Goal: Task Accomplishment & Management: Complete application form

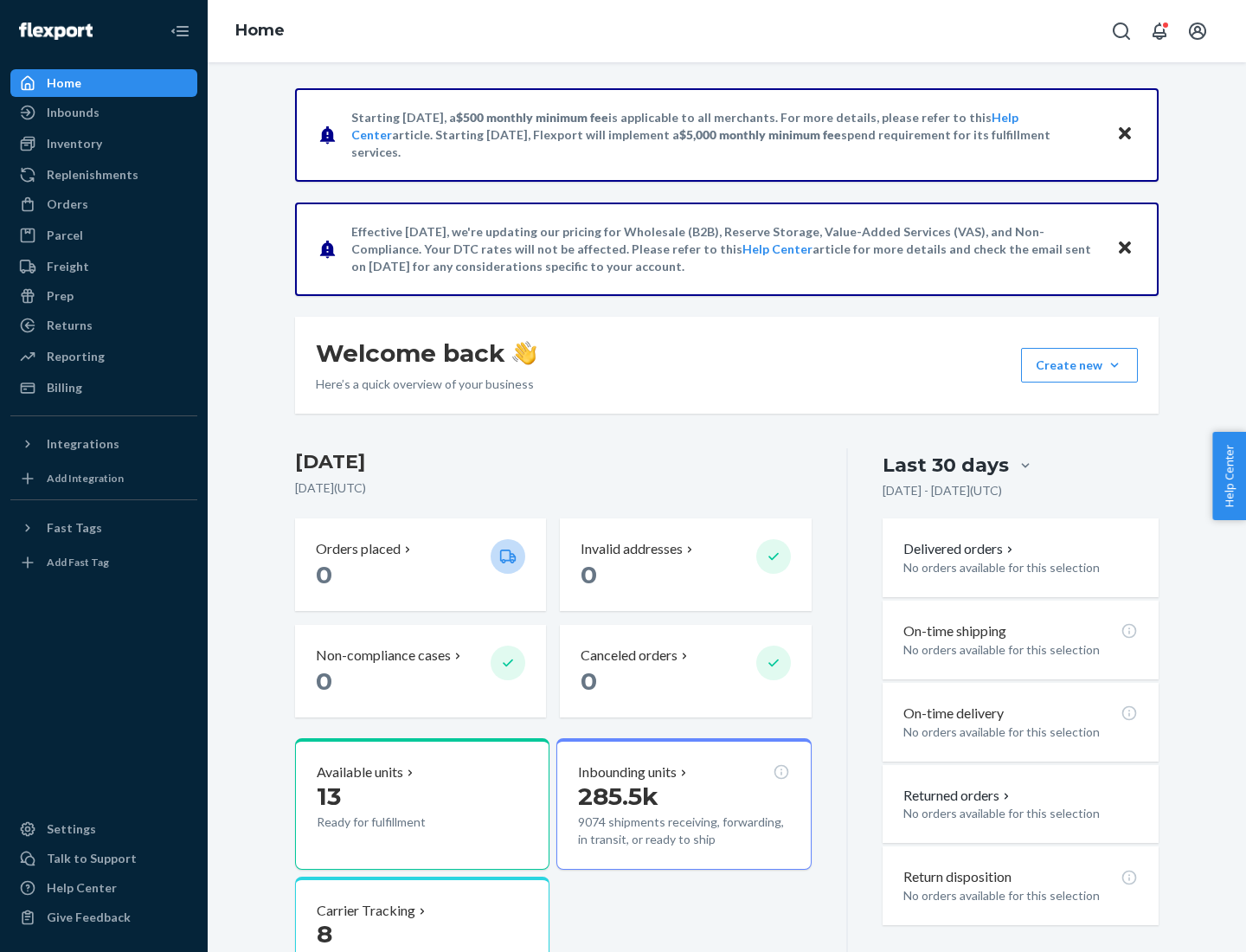
click at [1115, 365] on button "Create new Create new inbound Create new order Create new product" at bounding box center [1080, 365] width 117 height 35
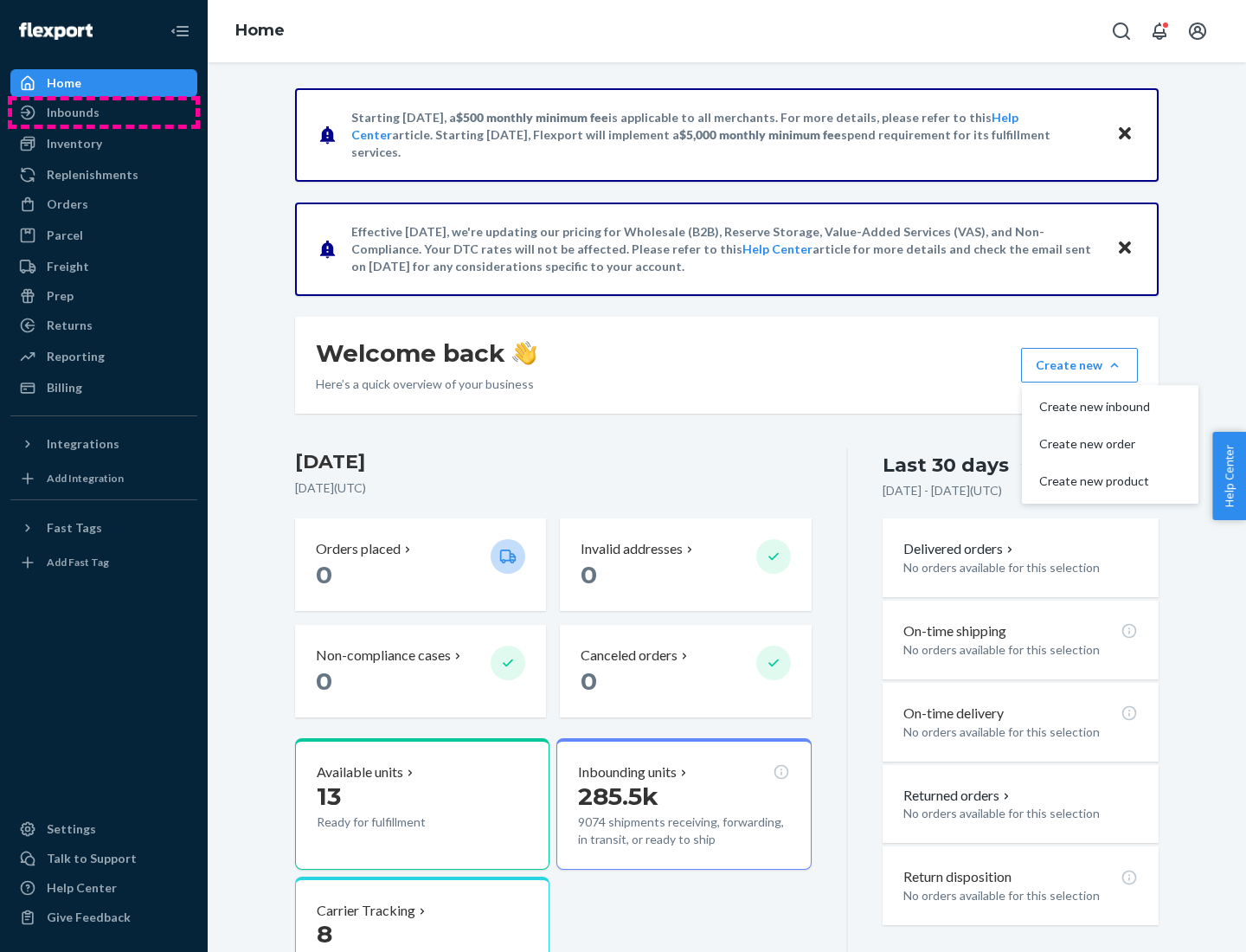
click at [104, 113] on div "Inbounds" at bounding box center [104, 113] width 183 height 25
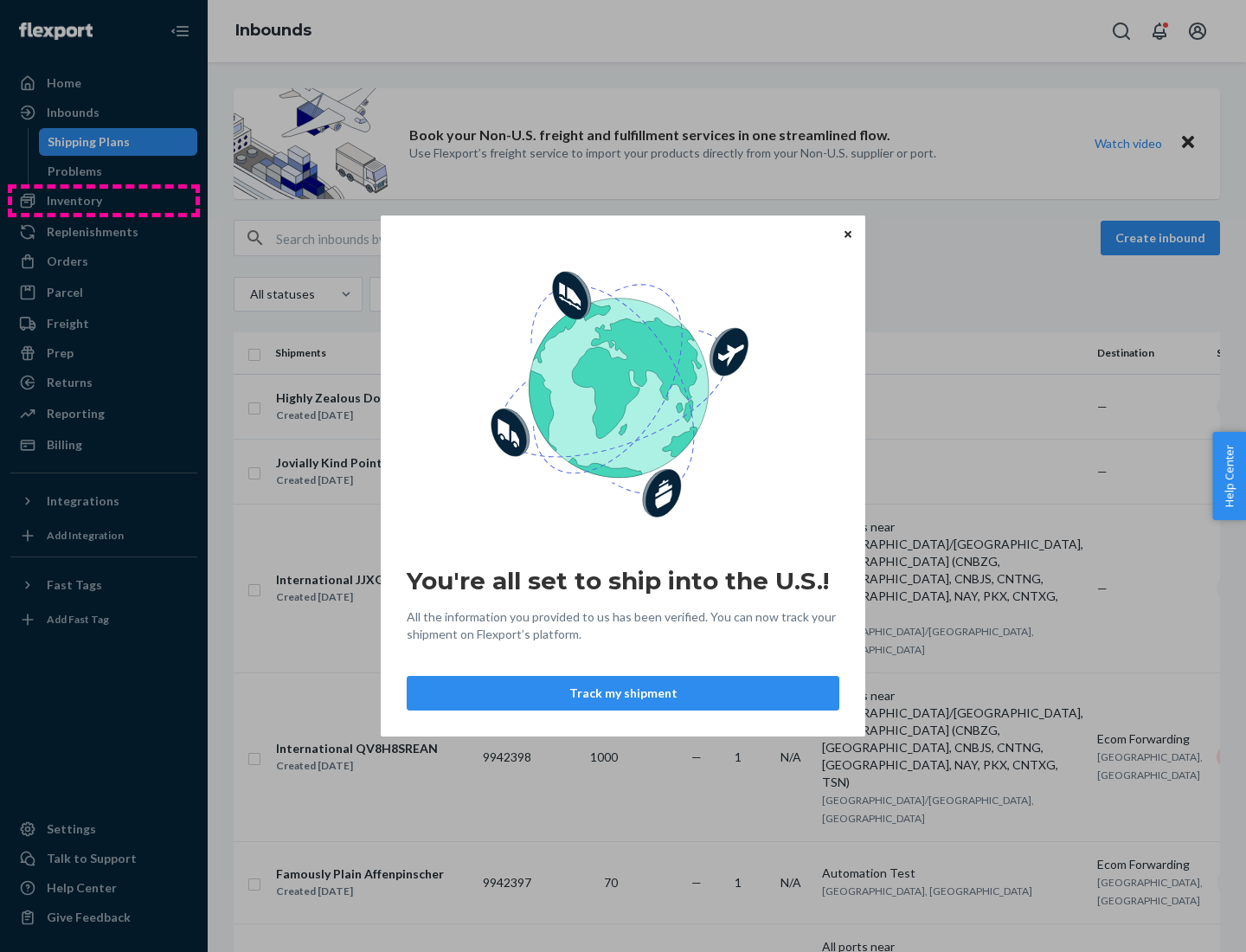
click at [104, 200] on div "You're all set to ship into the U.S.! All the information you provided to us ha…" at bounding box center [623, 476] width 1246 height 952
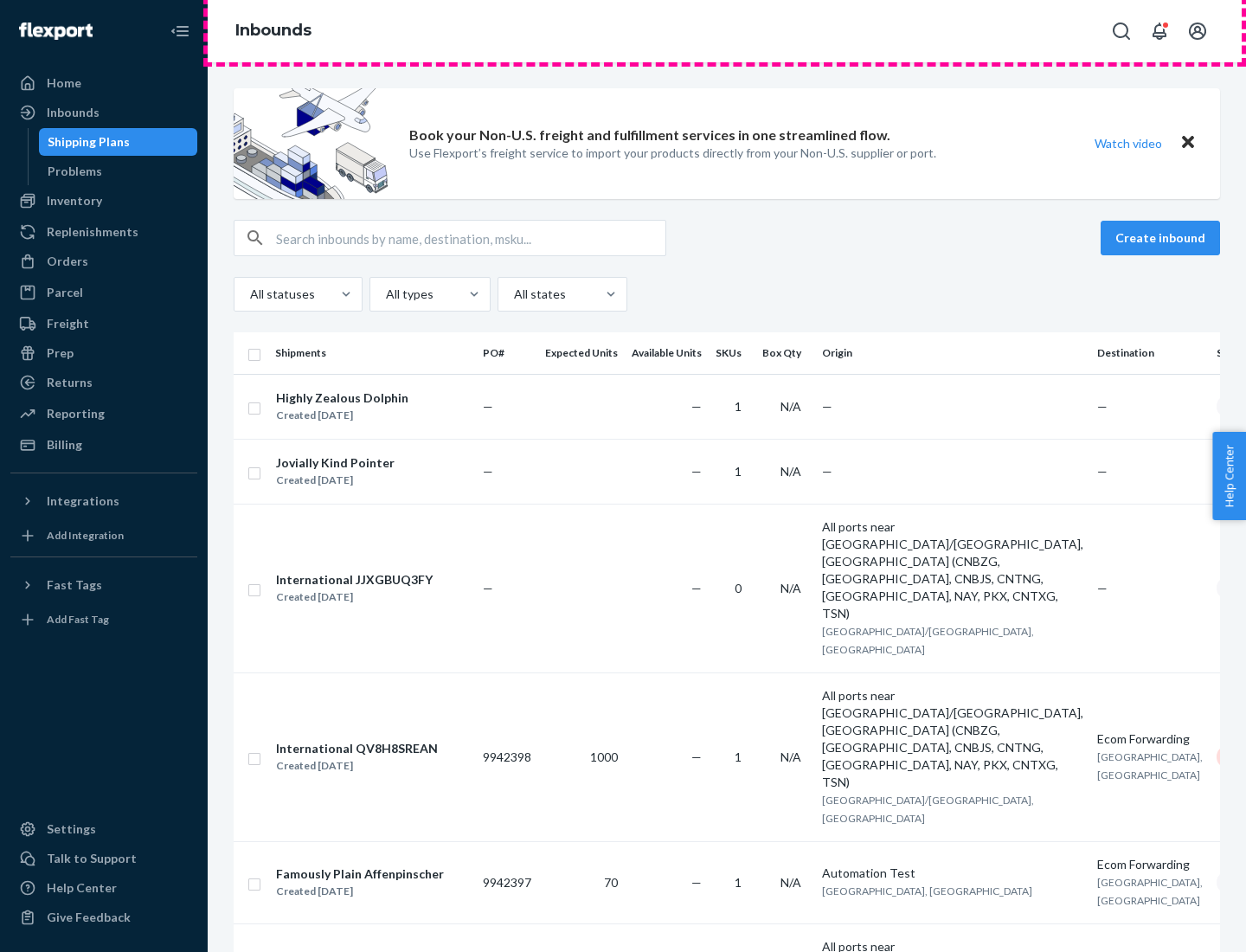
click at [727, 31] on div "Inbounds" at bounding box center [727, 31] width 1039 height 62
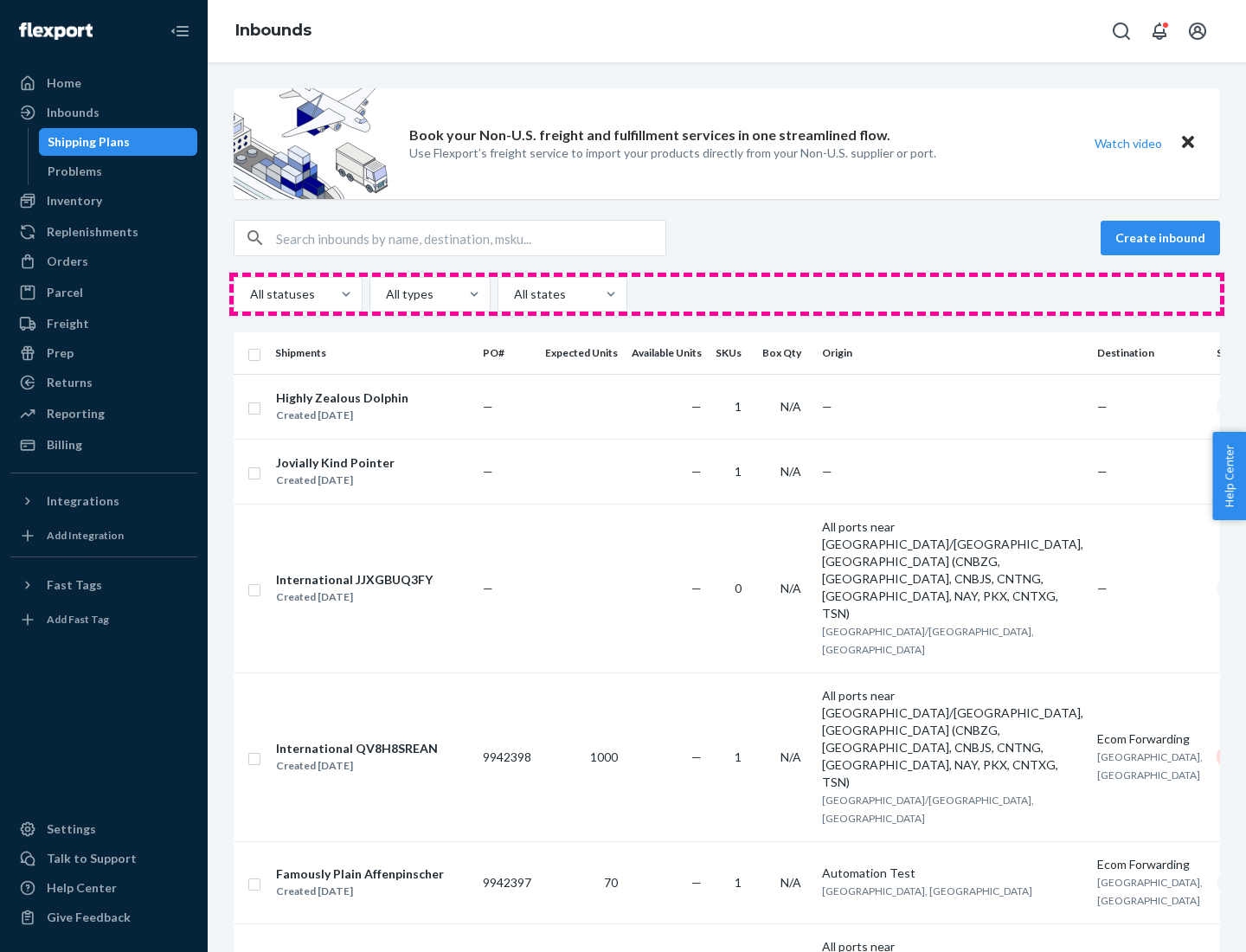
click at [727, 294] on div "All statuses All types All states" at bounding box center [727, 294] width 987 height 35
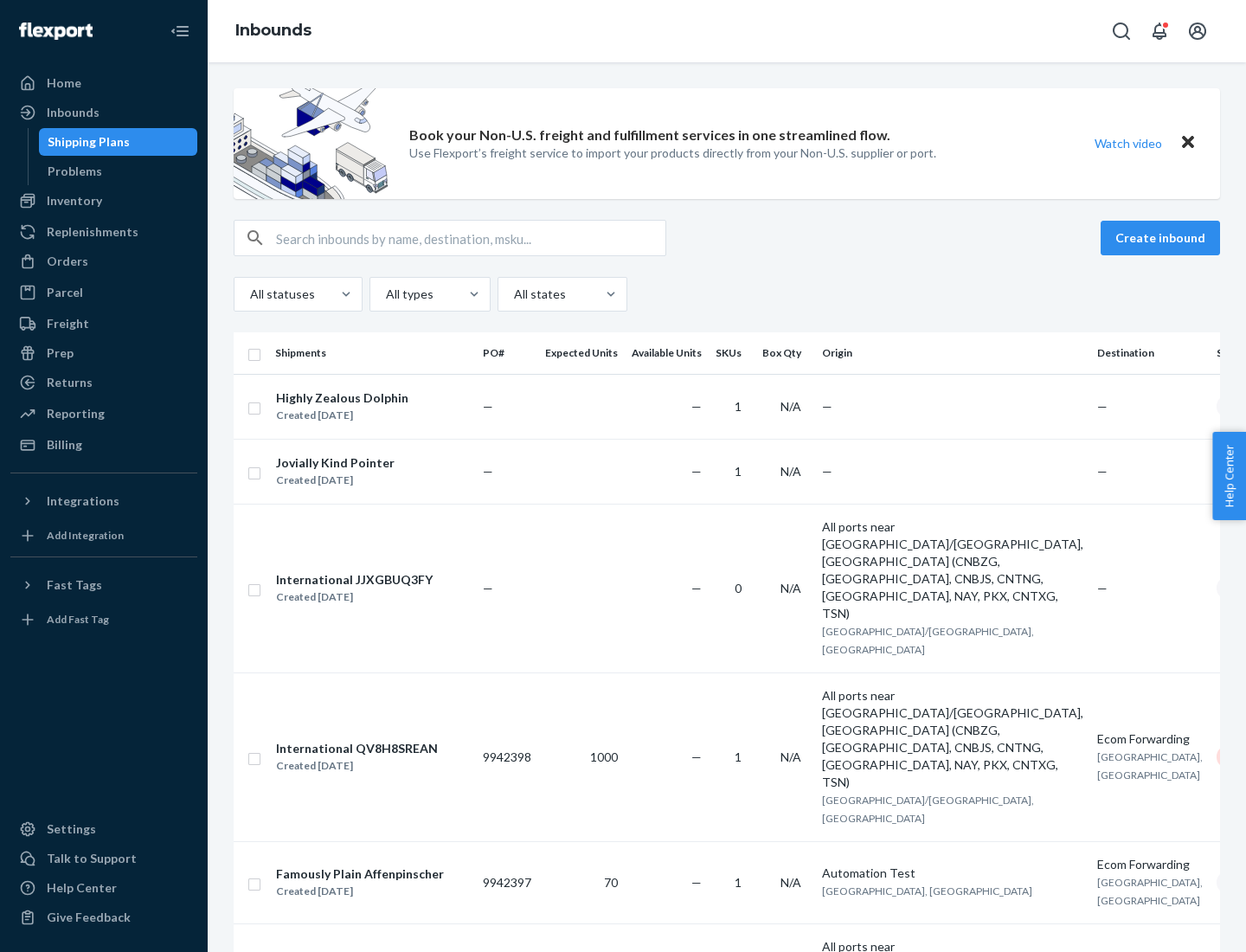
click at [86, 142] on div "Shipping Plans" at bounding box center [88, 142] width 82 height 17
click at [1163, 238] on button "Create inbound" at bounding box center [1160, 237] width 119 height 35
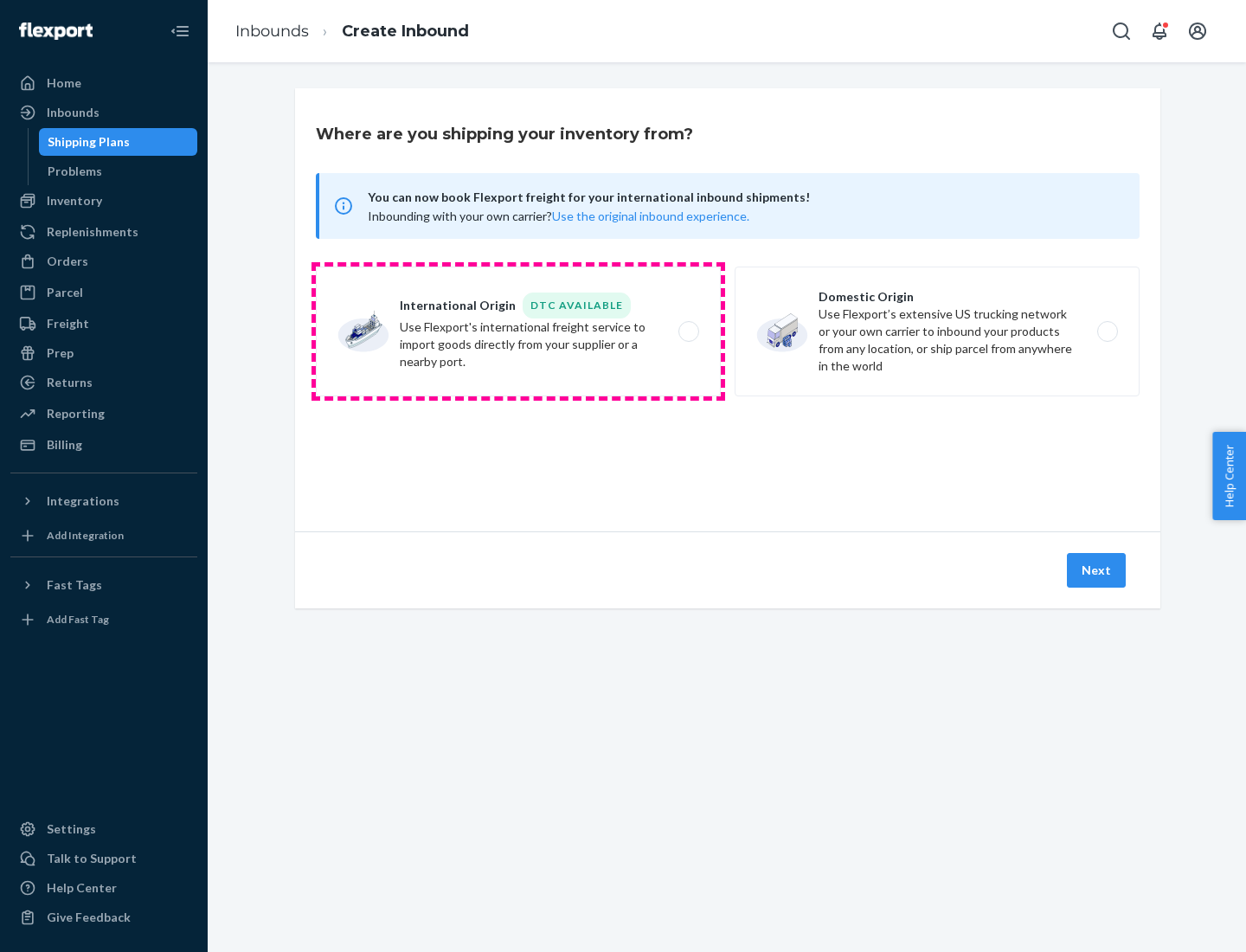
click at [518, 332] on label "International Origin DTC Available Use Flexport's international freight service…" at bounding box center [518, 331] width 405 height 130
click at [688, 332] on input "International Origin DTC Available Use Flexport's international freight service…" at bounding box center [694, 332] width 11 height 11
radio input "true"
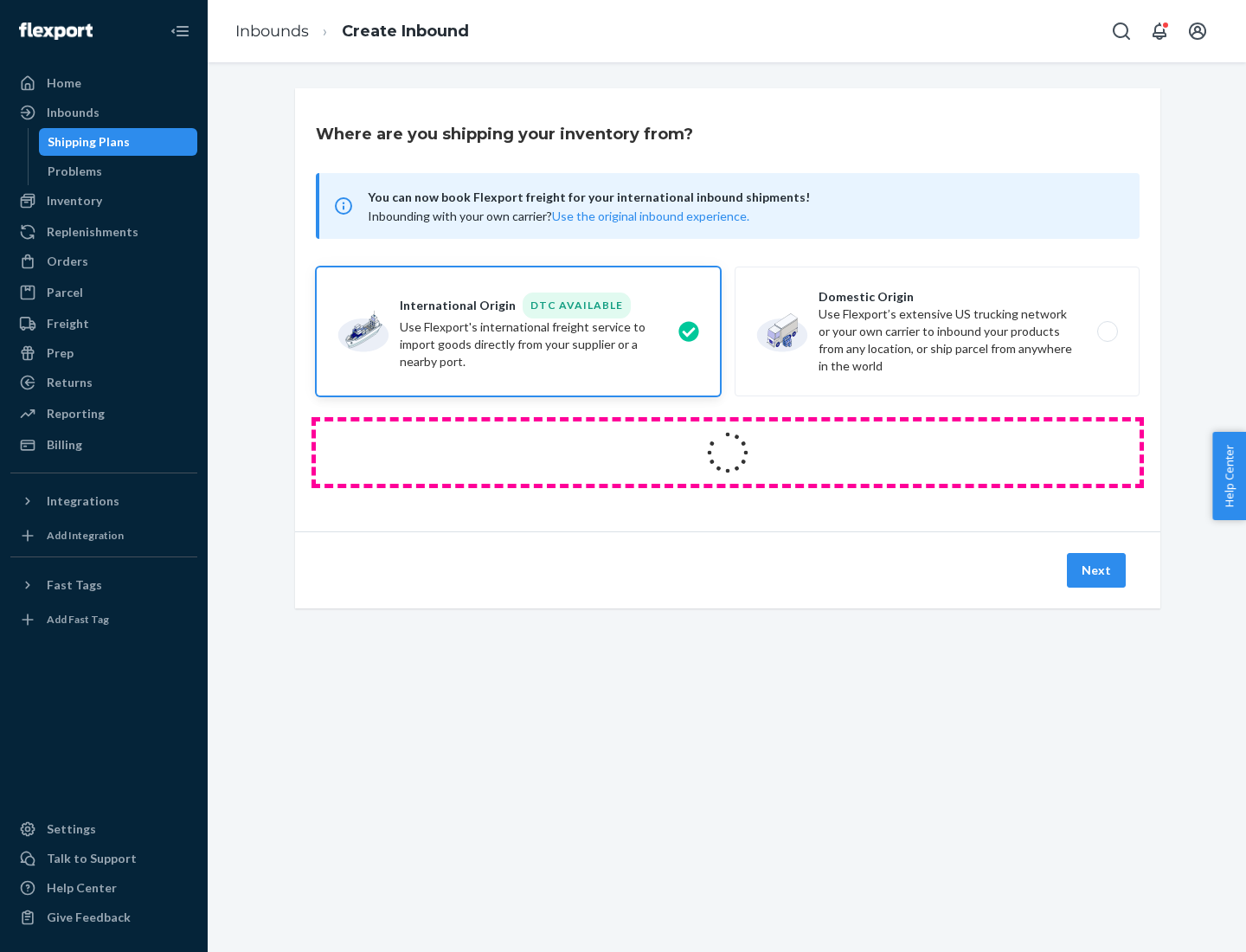
click at [728, 453] on icon at bounding box center [727, 452] width 48 height 48
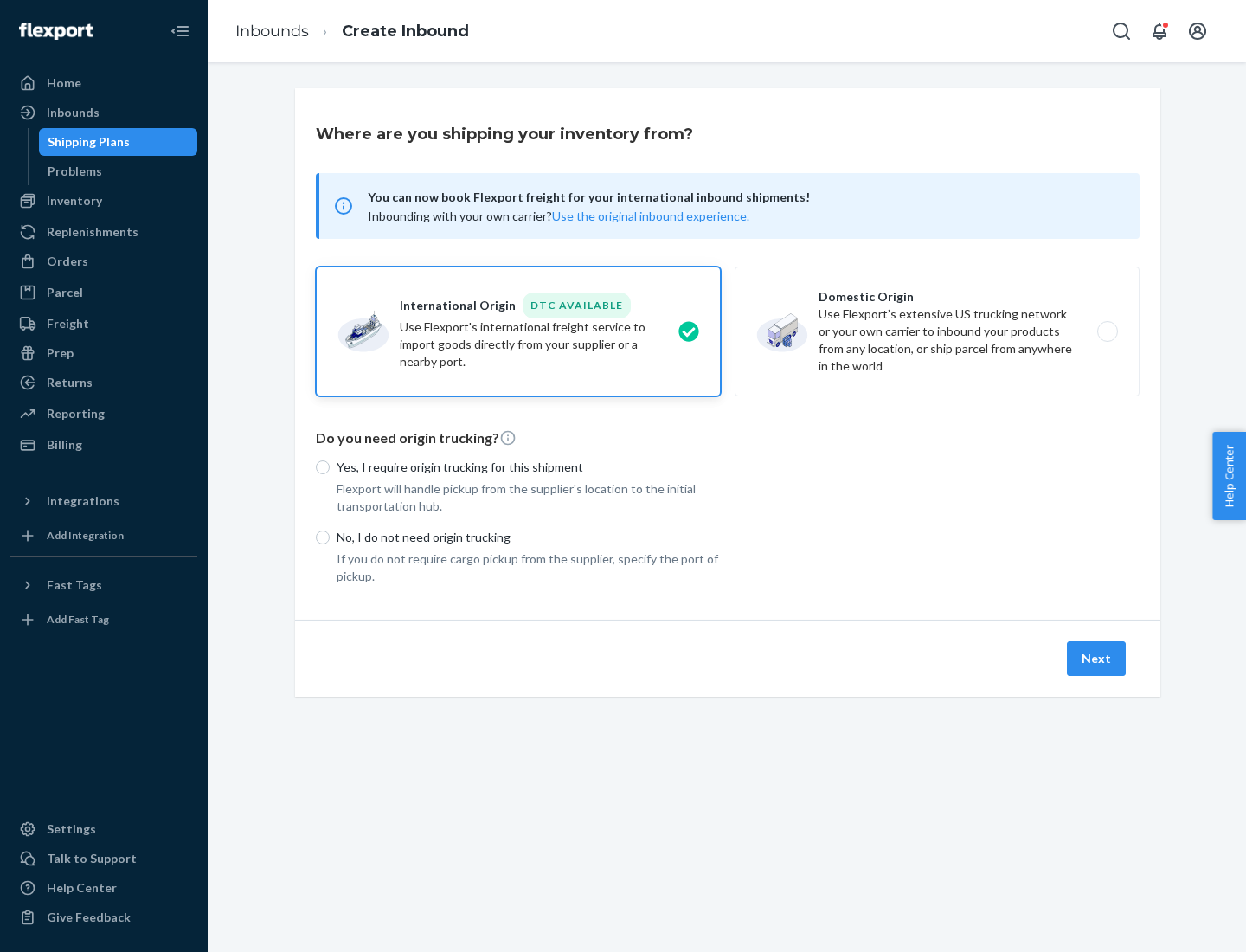
click at [528, 466] on p "Yes, I require origin trucking for this shipment" at bounding box center [528, 467] width 384 height 17
click at [330, 466] on input "Yes, I require origin trucking for this shipment" at bounding box center [322, 467] width 14 height 14
radio input "true"
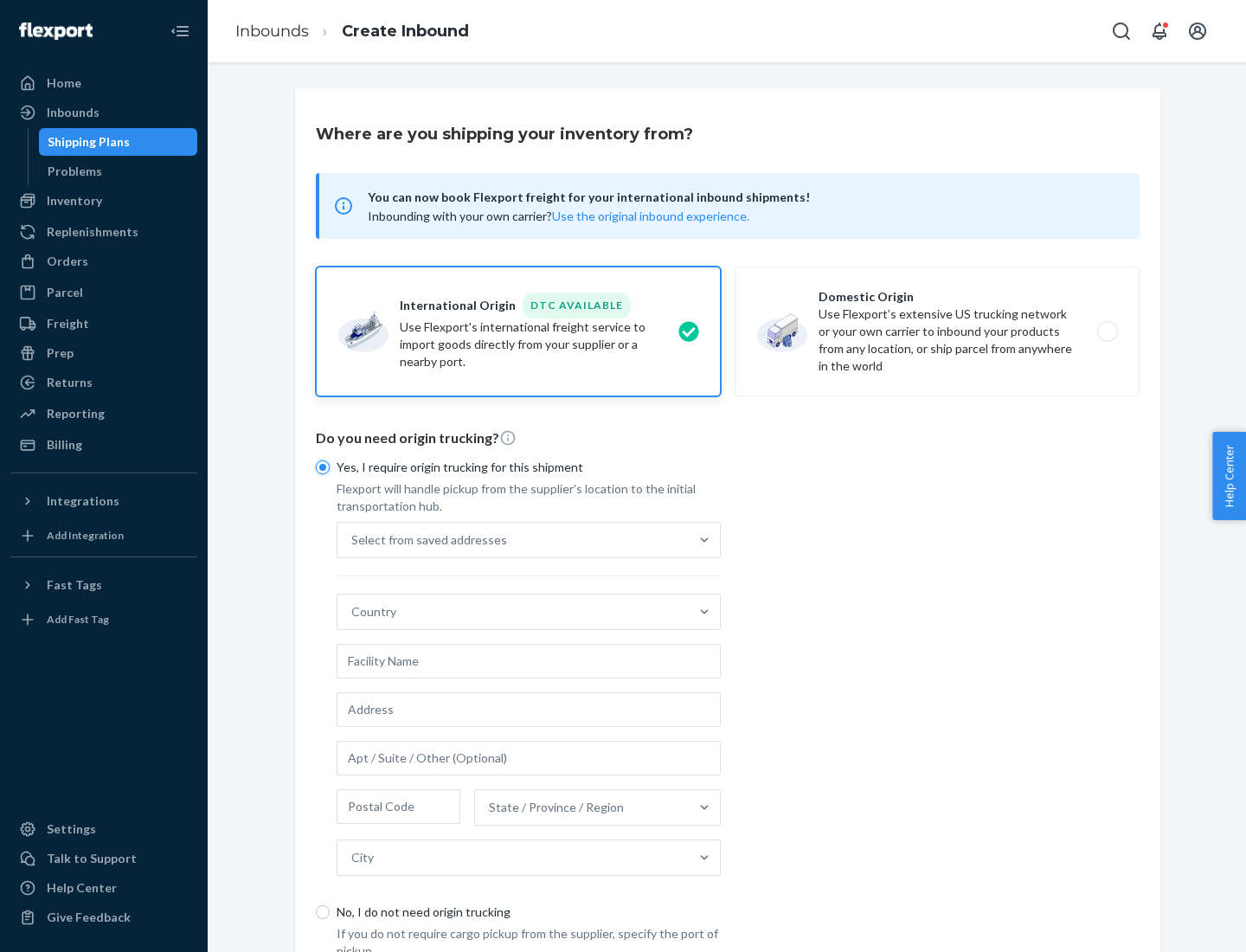
scroll to position [33, 0]
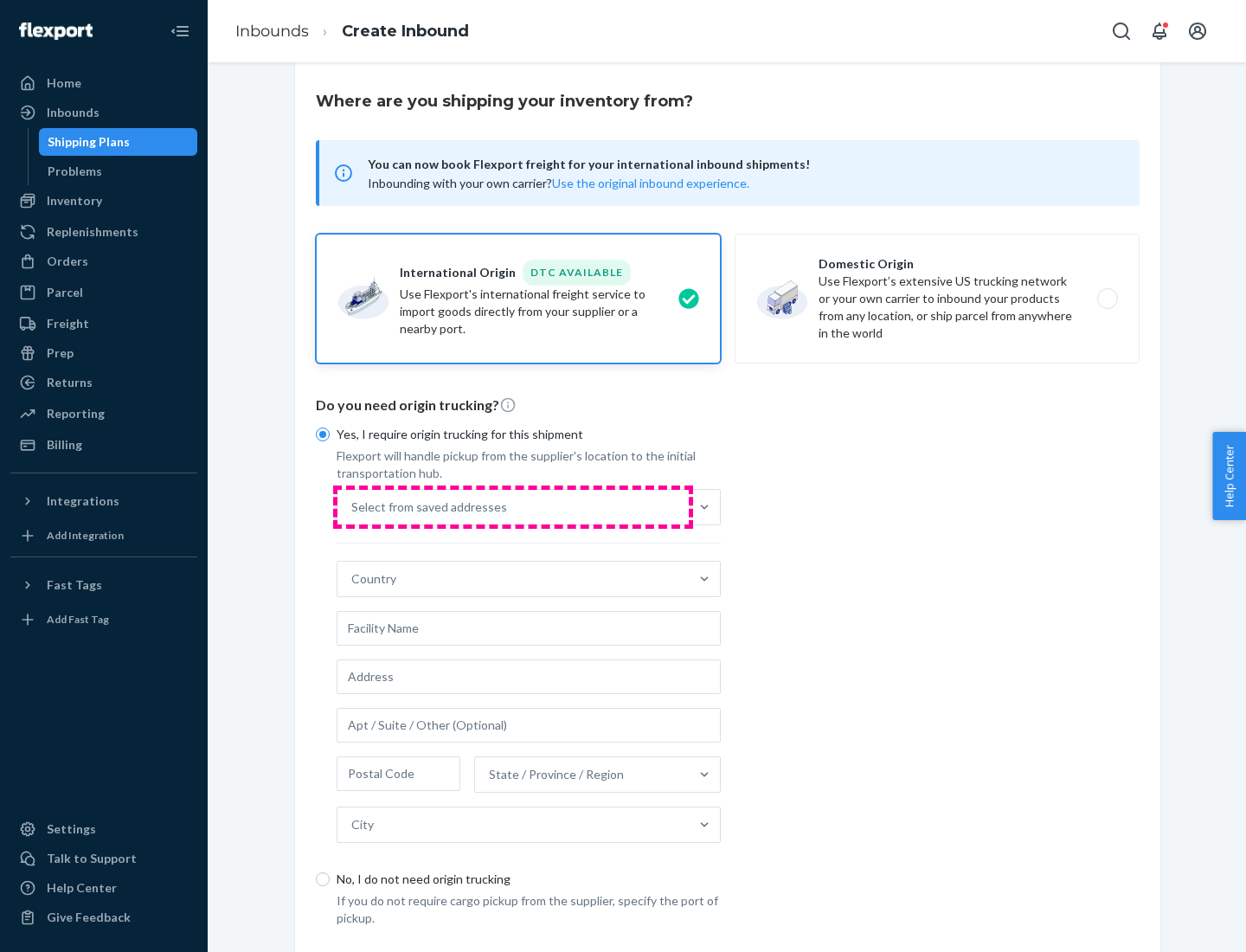
click at [513, 507] on div "Select from saved addresses" at bounding box center [513, 507] width 352 height 35
click at [354, 507] on input "Select from saved addresses" at bounding box center [353, 507] width 2 height 17
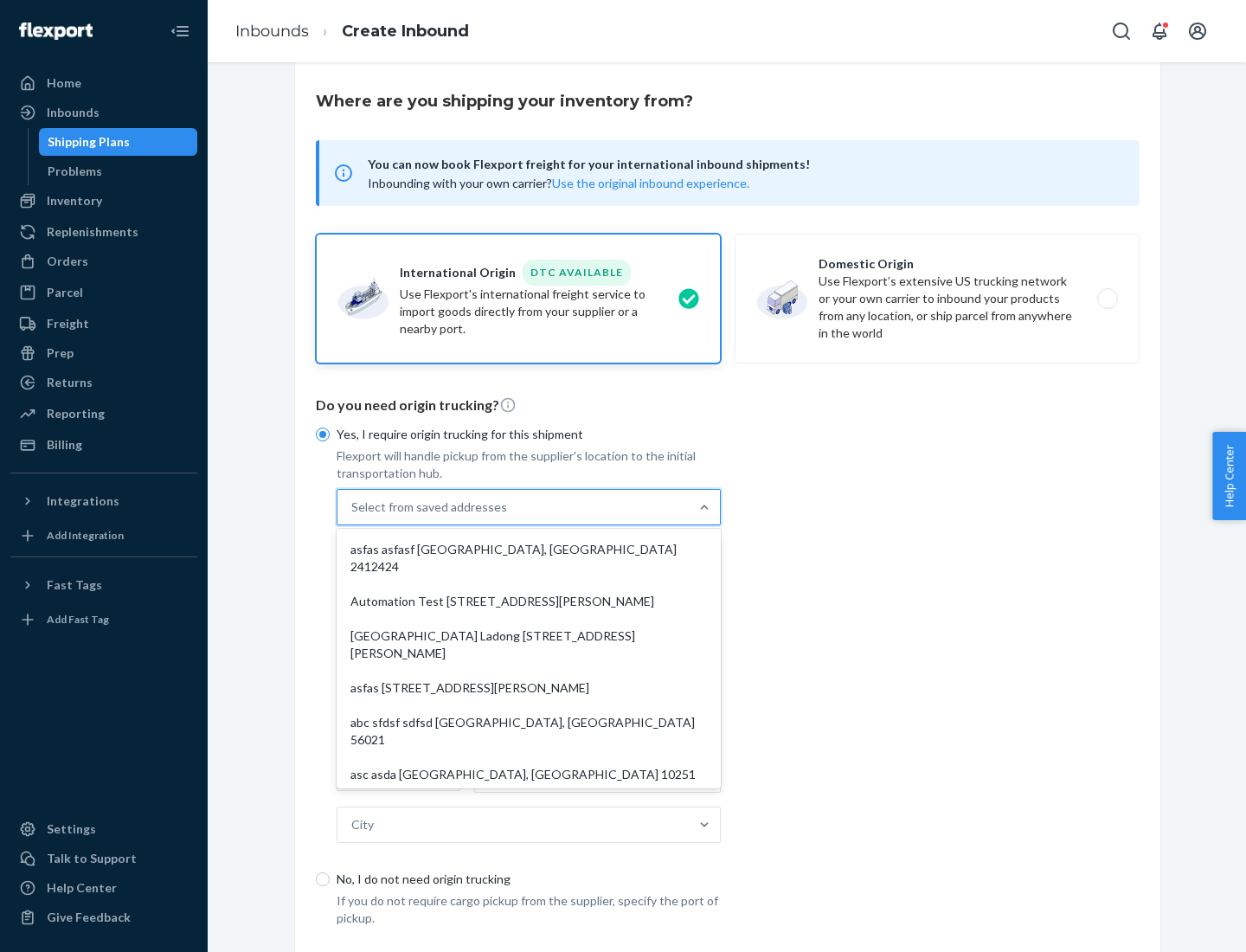
scroll to position [76, 0]
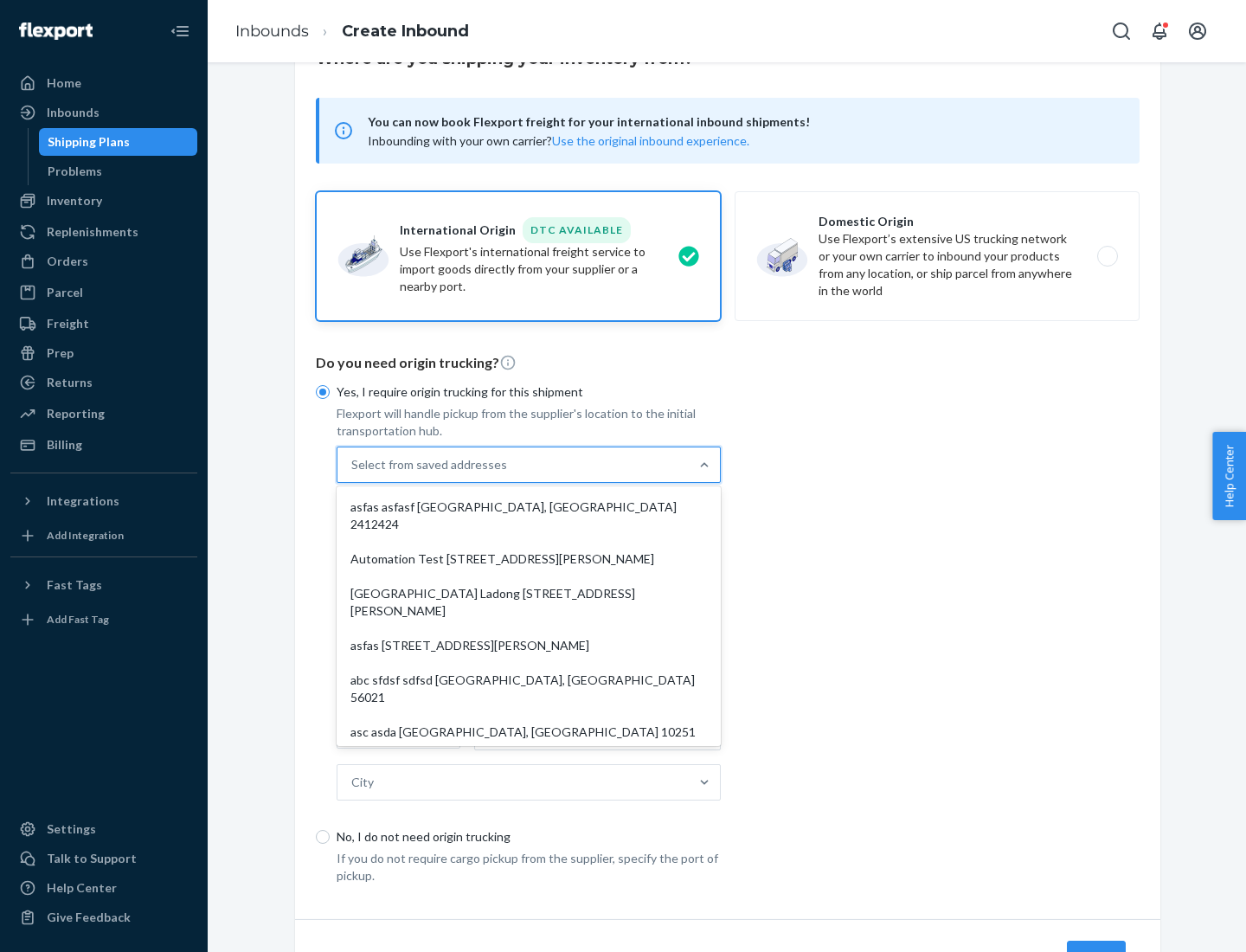
click at [528, 507] on div "asfas asfasf [GEOGRAPHIC_DATA], [GEOGRAPHIC_DATA] 2412424" at bounding box center [528, 515] width 377 height 52
click at [354, 474] on input "option asfas asfasf [GEOGRAPHIC_DATA], [GEOGRAPHIC_DATA] 2412424 focused, 1 of …" at bounding box center [353, 464] width 2 height 17
type input "asfas"
type input "asfasf"
type input "2412424"
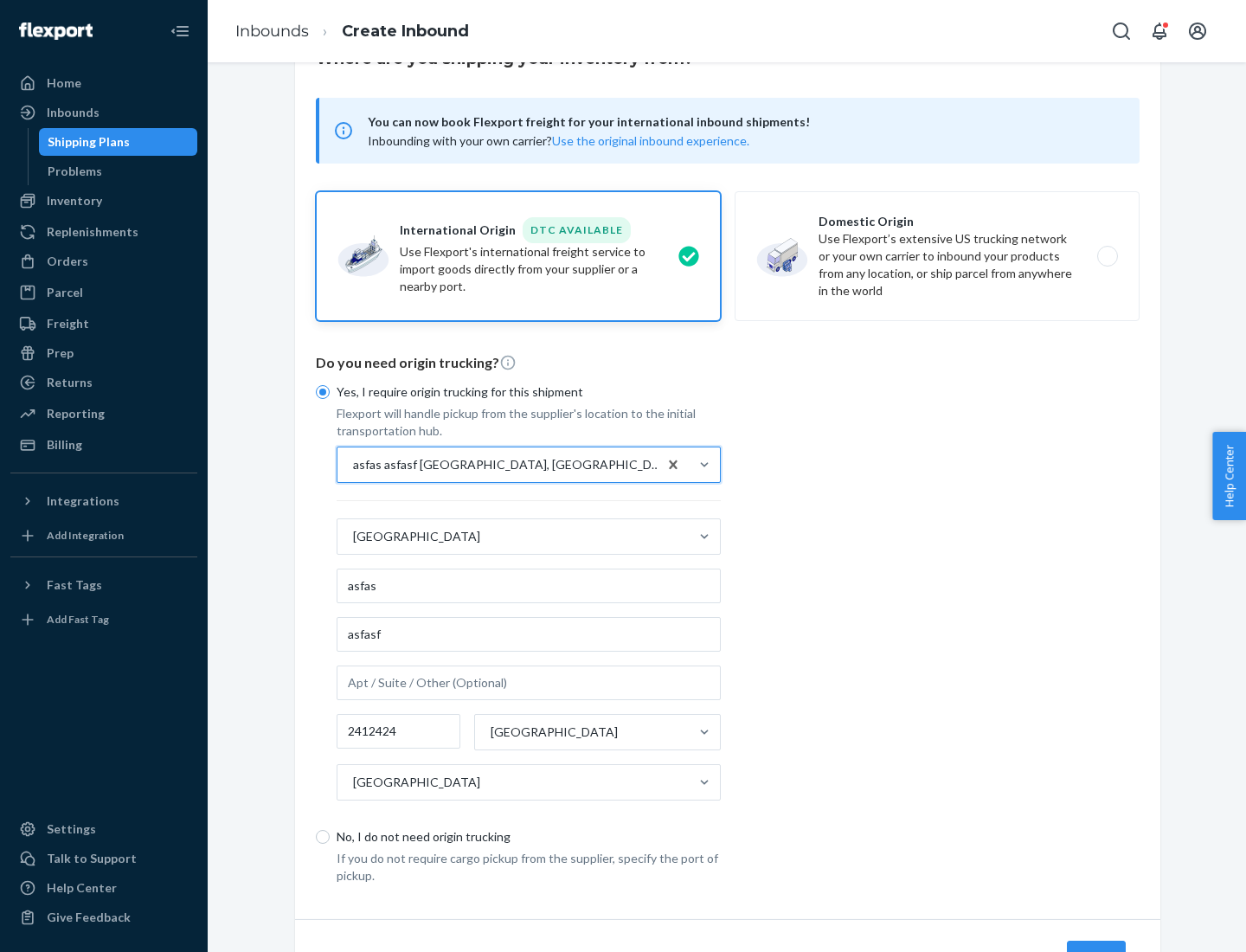
scroll to position [161, 0]
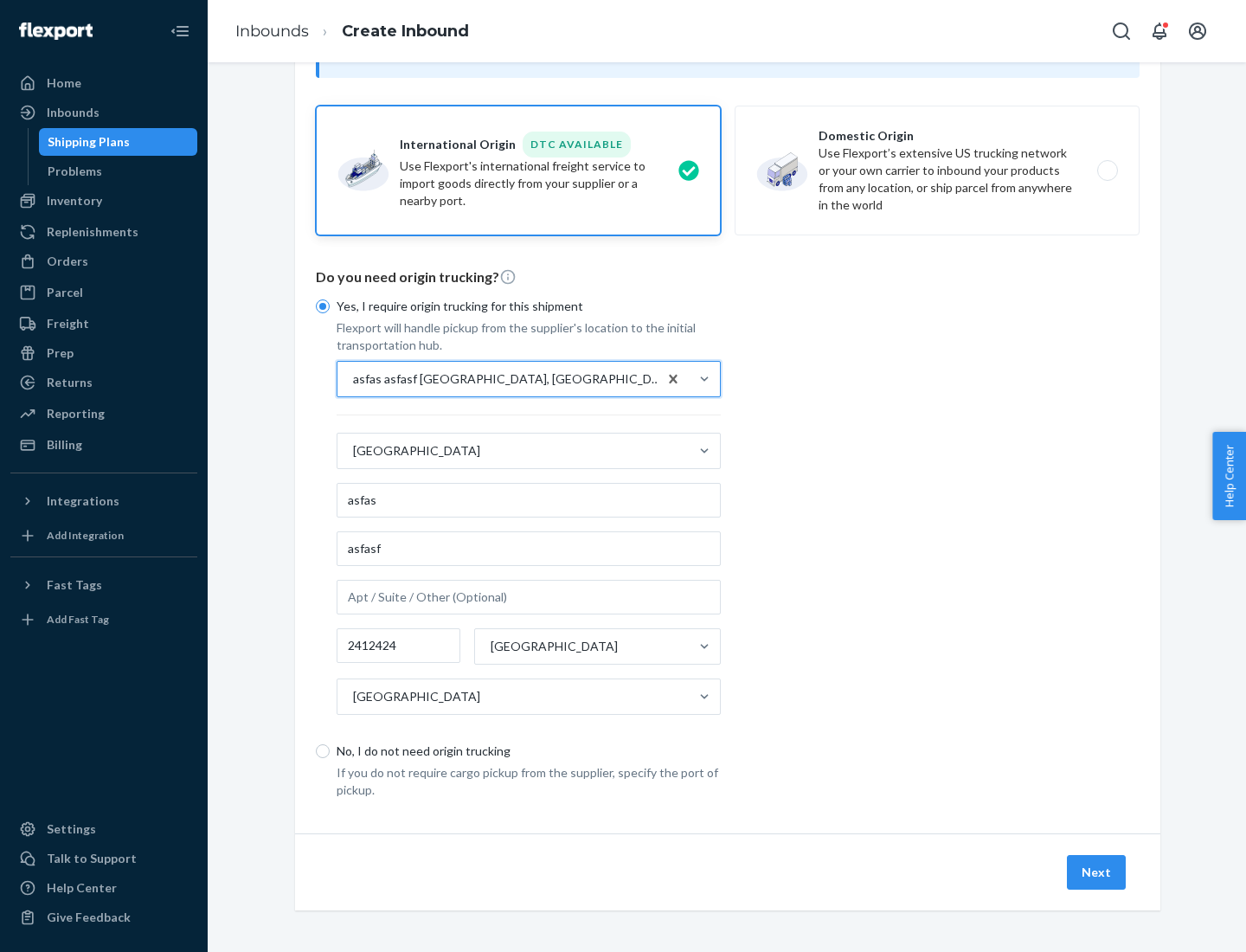
click at [1098, 872] on button "Next" at bounding box center [1097, 872] width 59 height 35
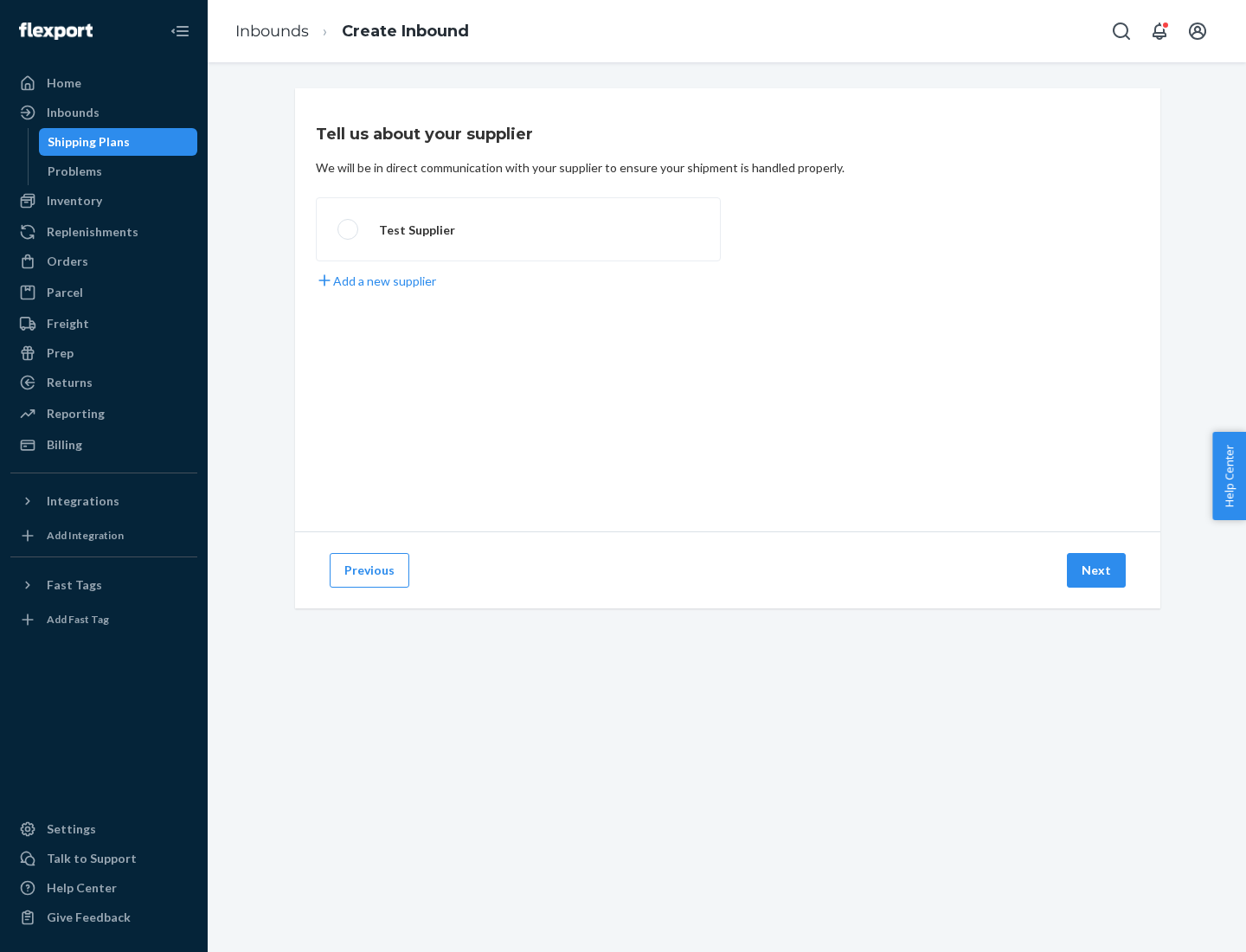
click at [518, 230] on label "Test Supplier" at bounding box center [518, 230] width 405 height 64
click at [349, 230] on input "Test Supplier" at bounding box center [343, 230] width 11 height 11
radio input "true"
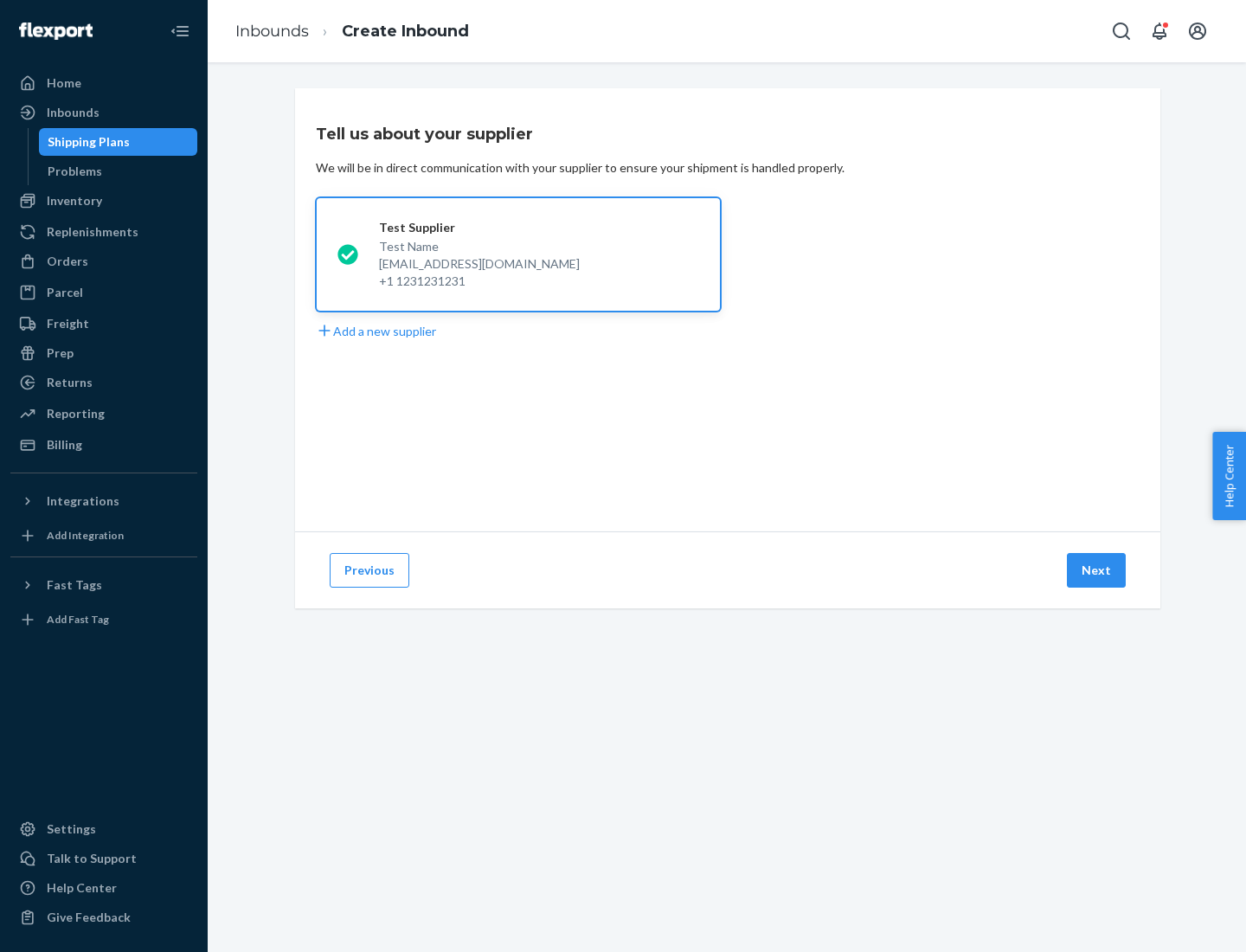
click at [1098, 570] on button "Next" at bounding box center [1097, 570] width 59 height 35
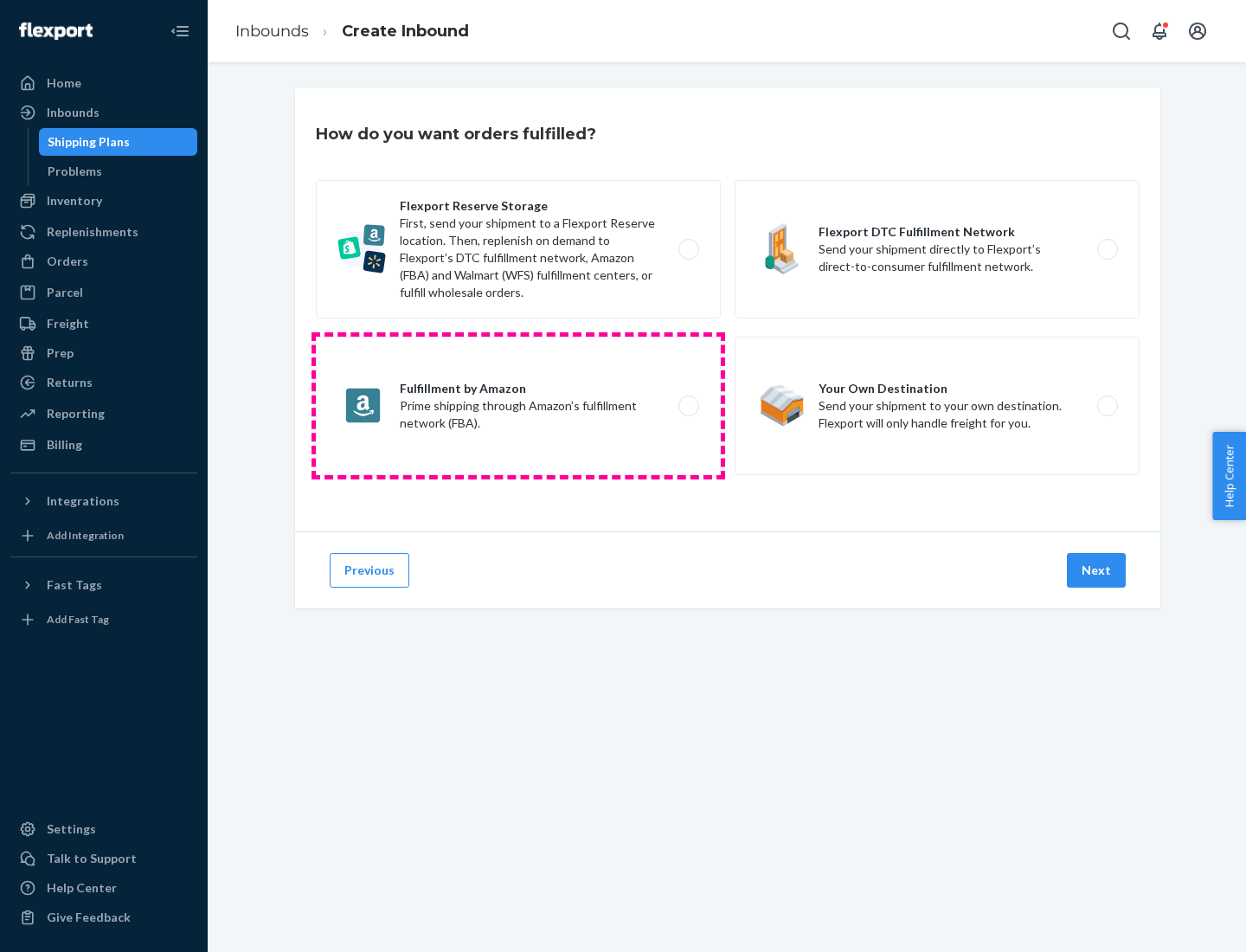
click at [518, 406] on label "Fulfillment by Amazon Prime shipping through Amazon’s fulfillment network (FBA)." at bounding box center [518, 406] width 405 height 138
click at [688, 406] on input "Fulfillment by Amazon Prime shipping through Amazon’s fulfillment network (FBA)." at bounding box center [694, 407] width 11 height 11
radio input "true"
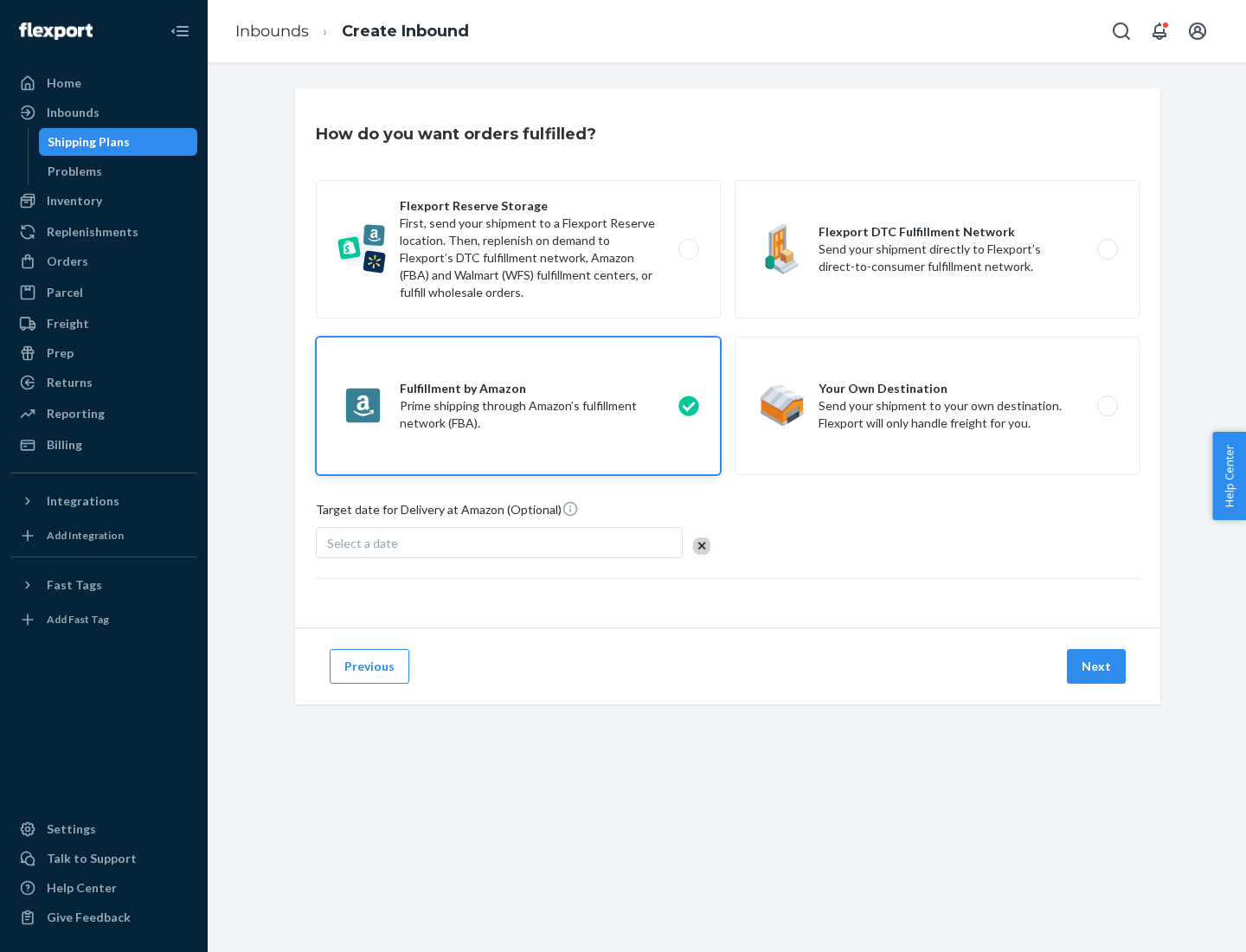
click at [1098, 666] on button "Next" at bounding box center [1097, 666] width 59 height 35
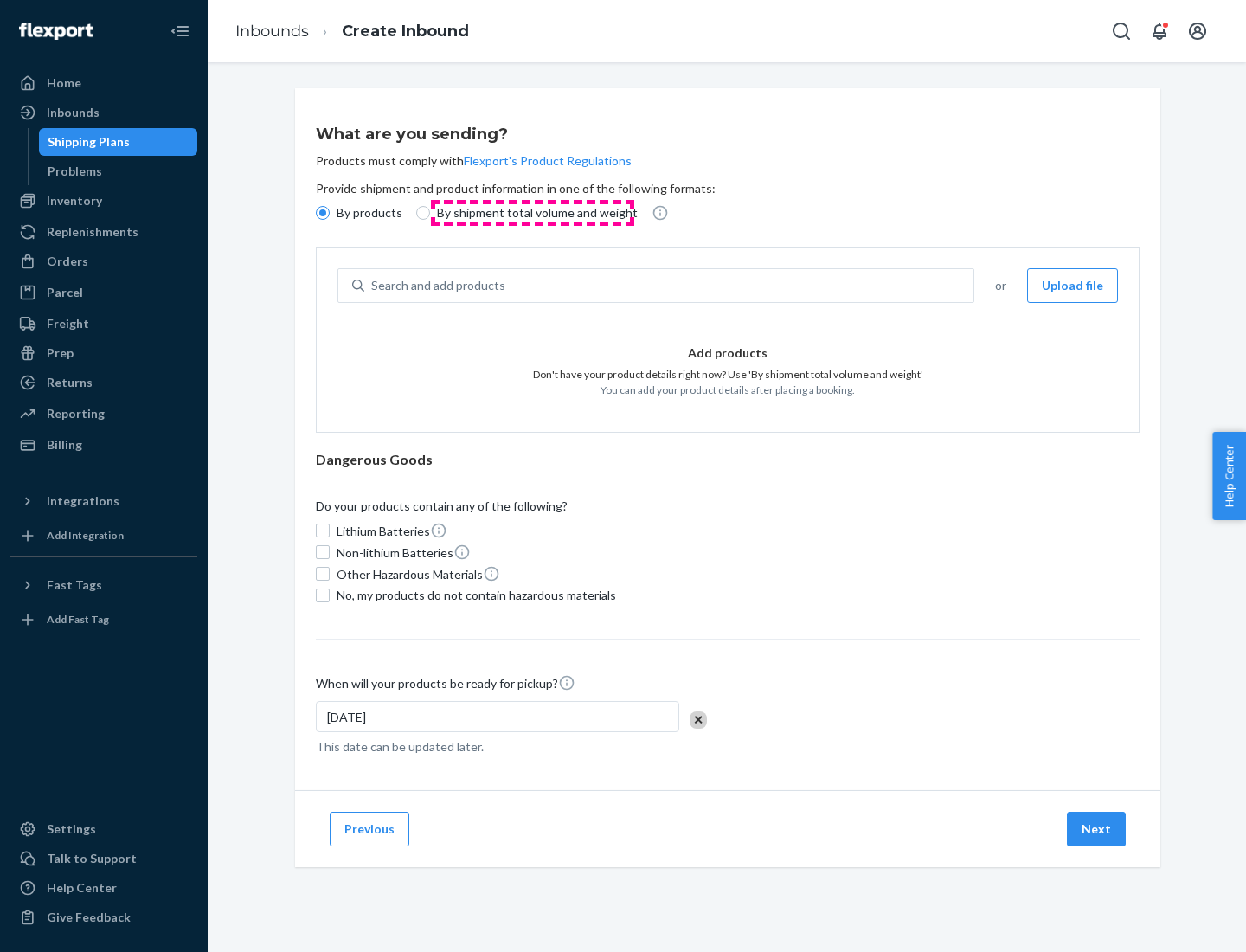
click at [532, 213] on p "By shipment total volume and weight" at bounding box center [537, 213] width 200 height 17
click at [430, 213] on input "By shipment total volume and weight" at bounding box center [423, 213] width 14 height 14
radio input "true"
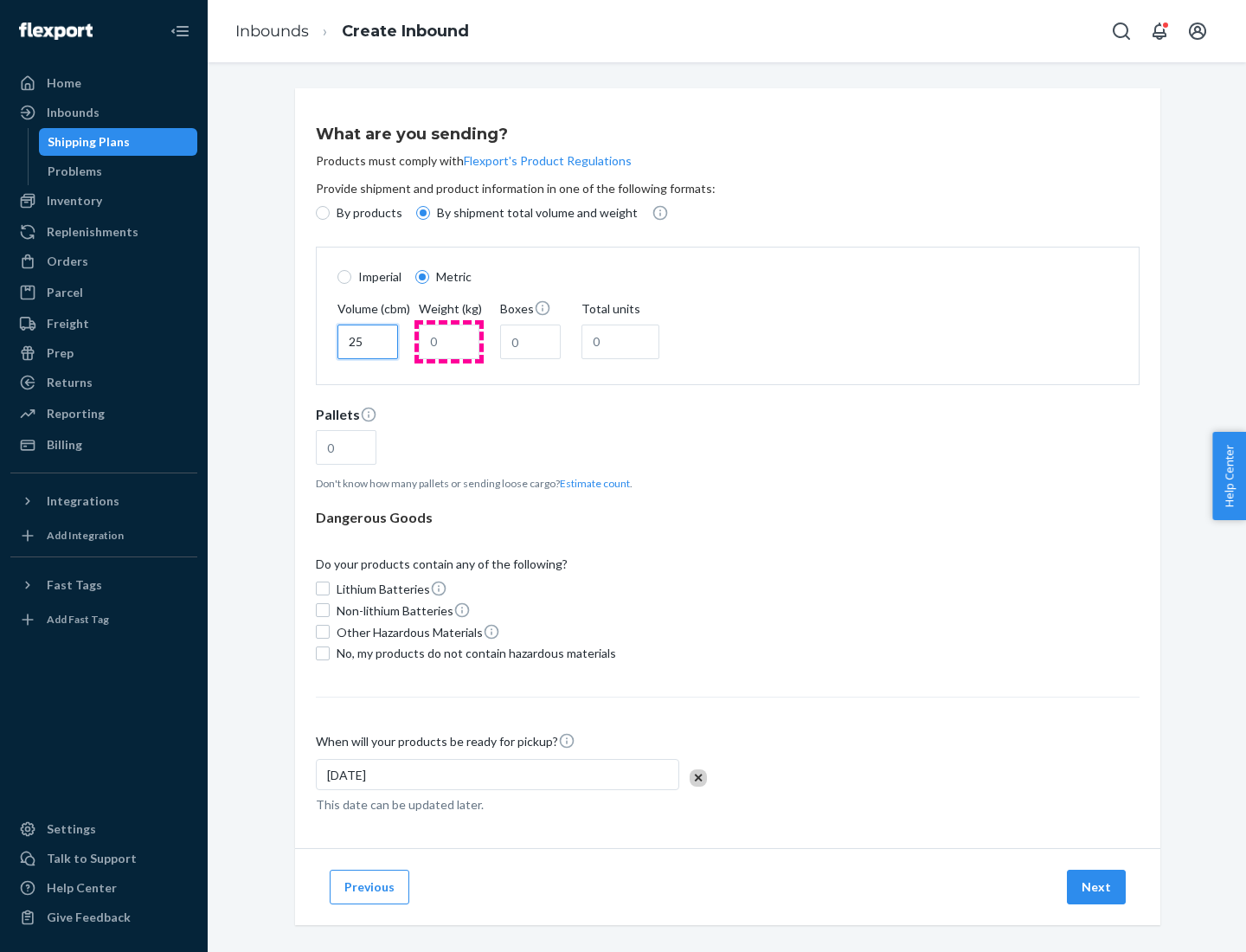
type input "25"
type input "100"
type input "50"
type input "500"
click at [591, 483] on button "Estimate count" at bounding box center [595, 484] width 70 height 15
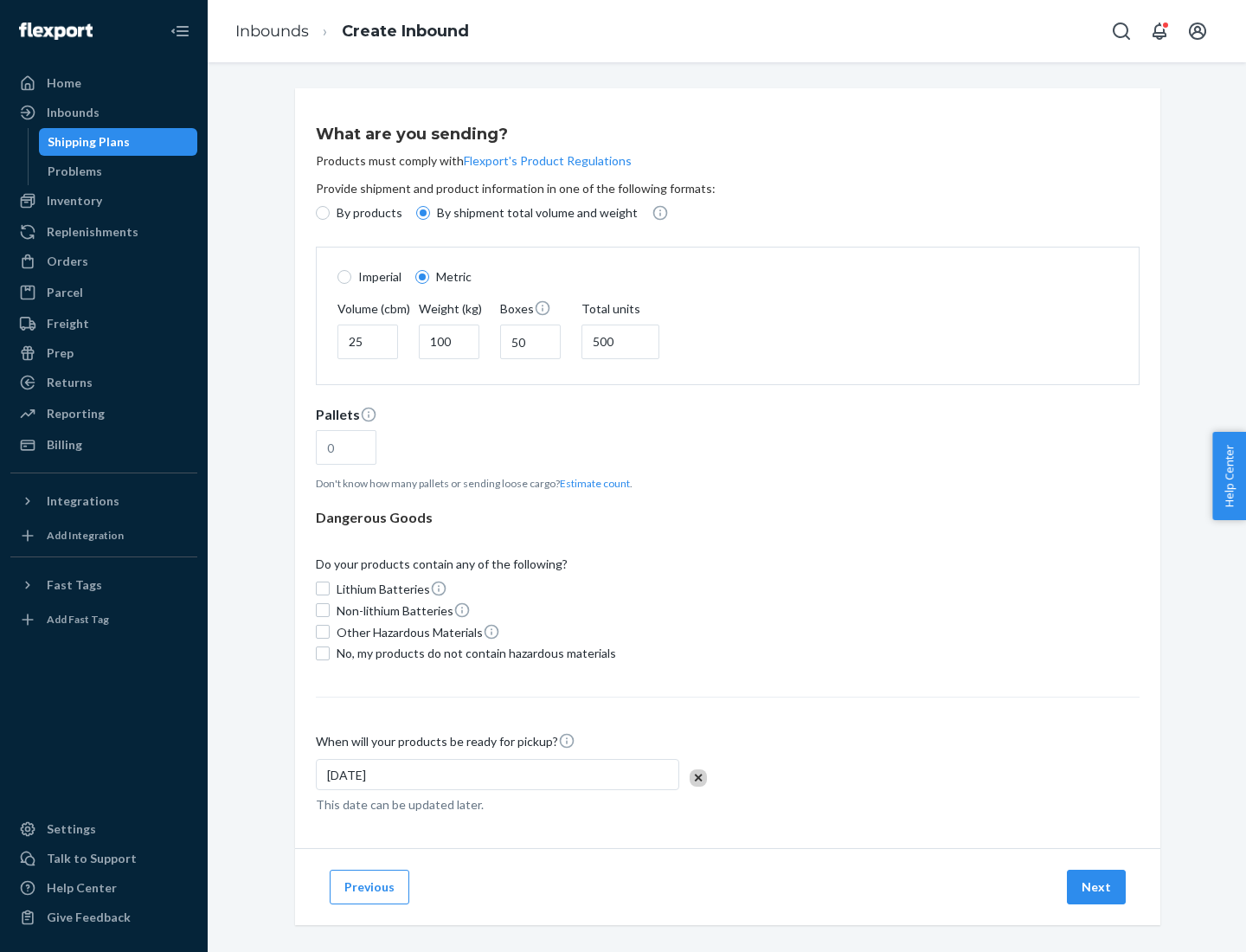
type input "16"
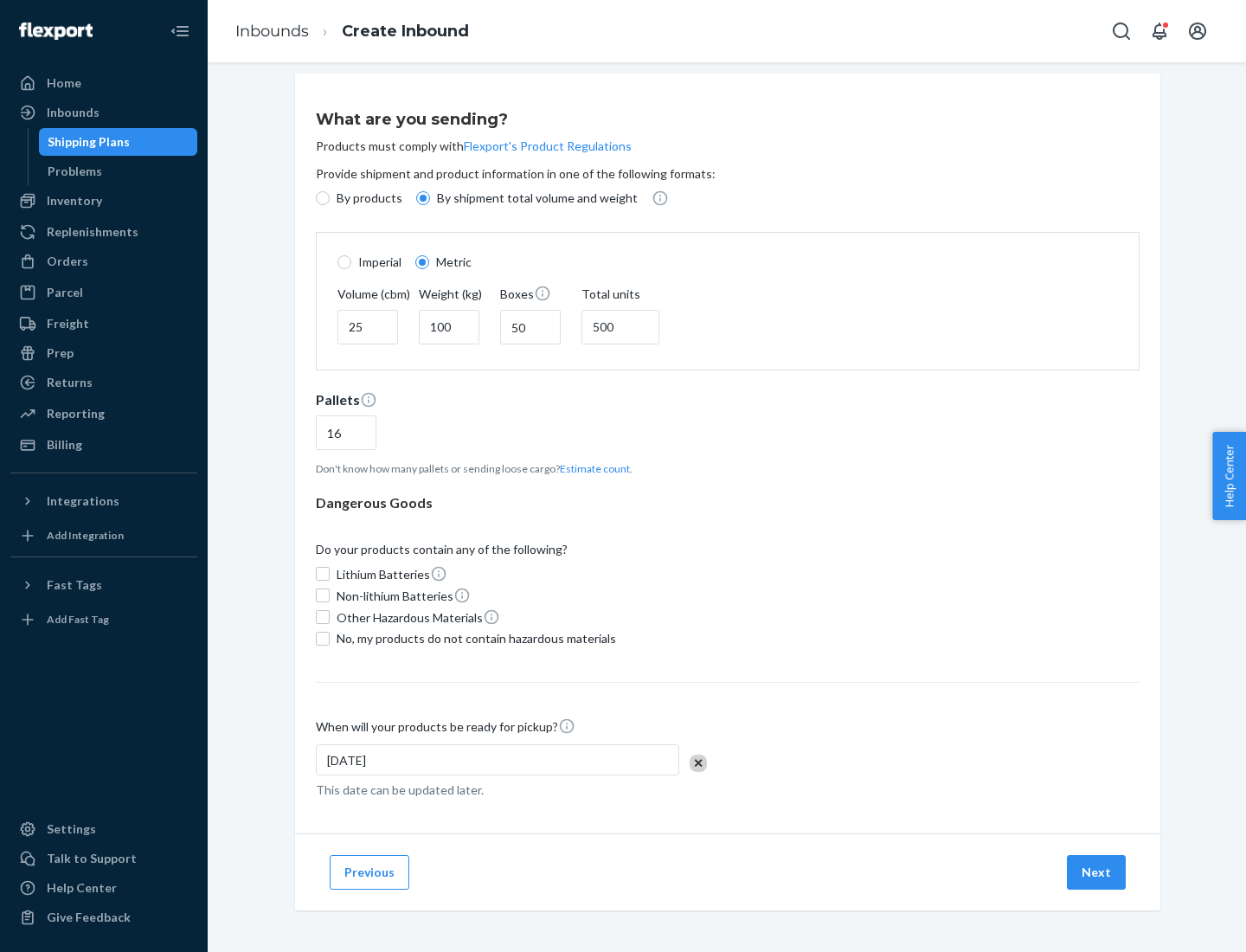
click at [474, 638] on span "No, my products do not contain hazardous materials" at bounding box center [476, 638] width 280 height 17
click at [330, 638] on input "No, my products do not contain hazardous materials" at bounding box center [322, 638] width 14 height 14
checkbox input "true"
click at [1098, 872] on button "Next" at bounding box center [1097, 872] width 59 height 35
